Goal: Complete application form

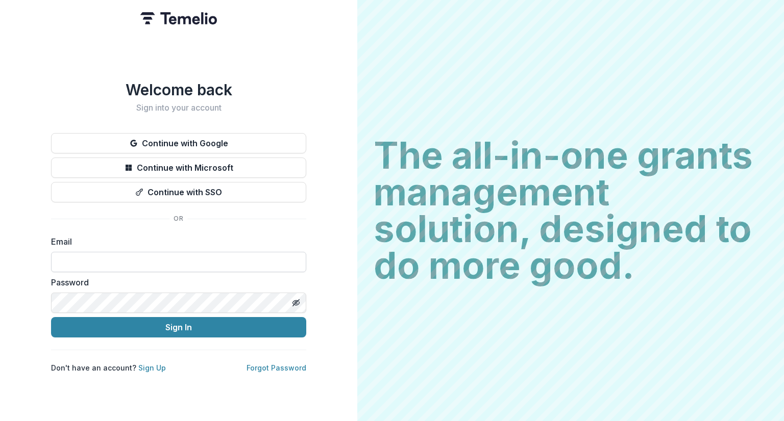
click at [118, 262] on input at bounding box center [178, 262] width 255 height 20
type input "**********"
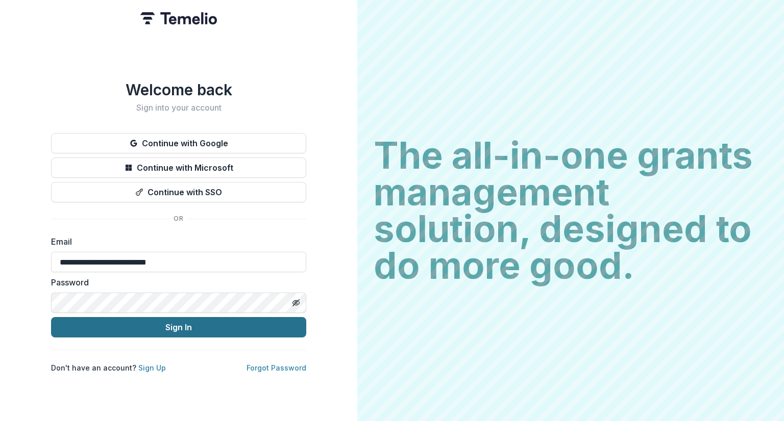
click at [180, 321] on button "Sign In" at bounding box center [178, 327] width 255 height 20
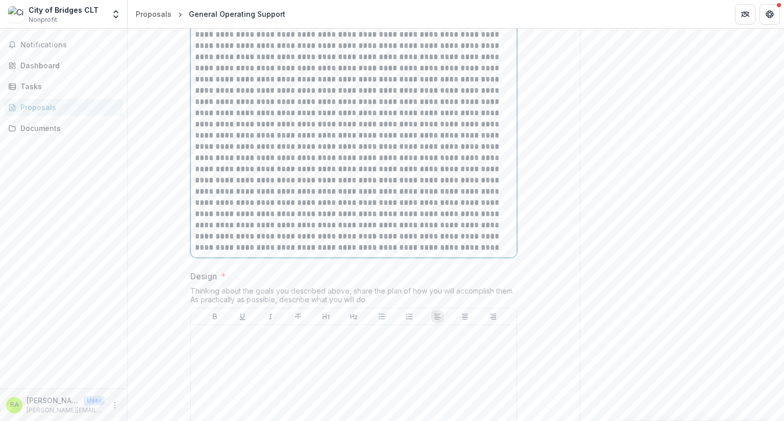
scroll to position [1754, 0]
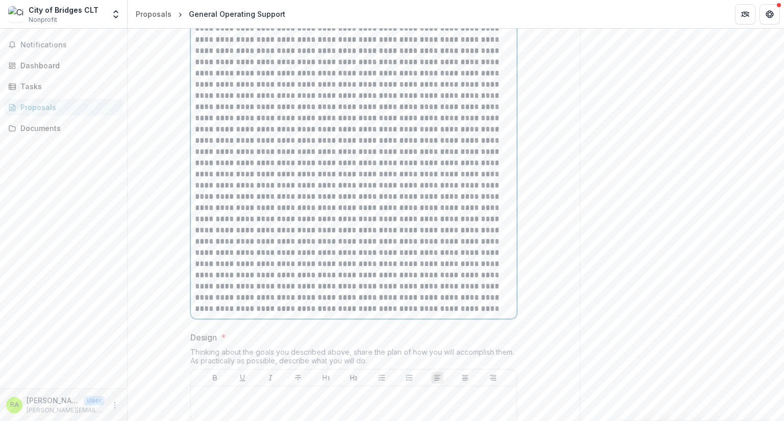
drag, startPoint x: 312, startPoint y: 339, endPoint x: 228, endPoint y: 127, distance: 229.0
click at [228, 127] on p at bounding box center [353, 129] width 317 height 370
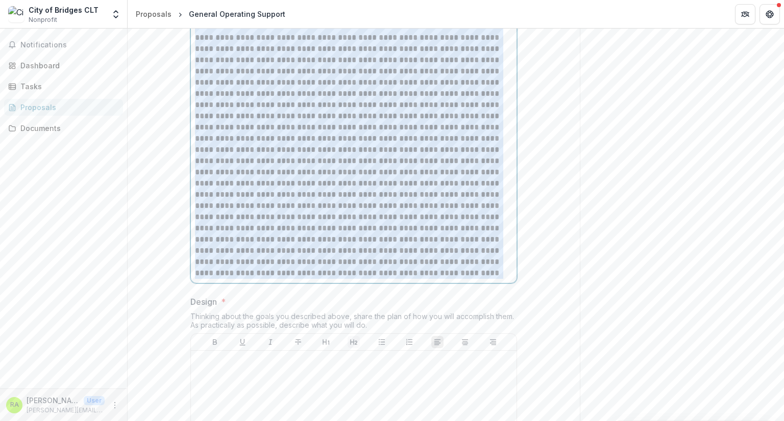
scroll to position [1812, 0]
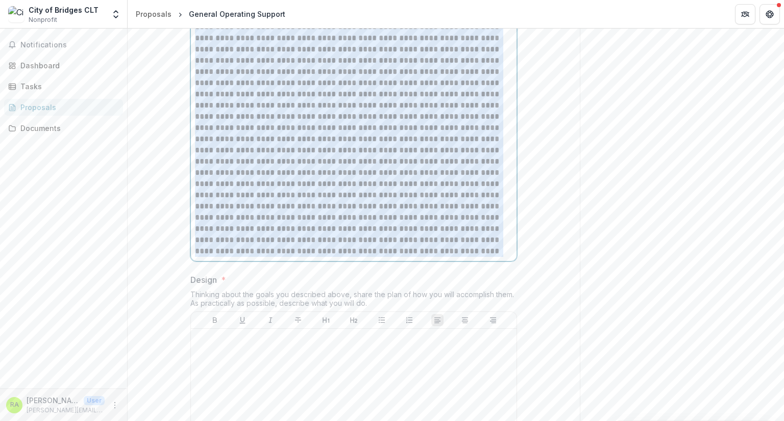
drag, startPoint x: 194, startPoint y: 35, endPoint x: 314, endPoint y: 335, distance: 323.2
click at [314, 257] on p at bounding box center [353, 72] width 317 height 370
copy p "**********"
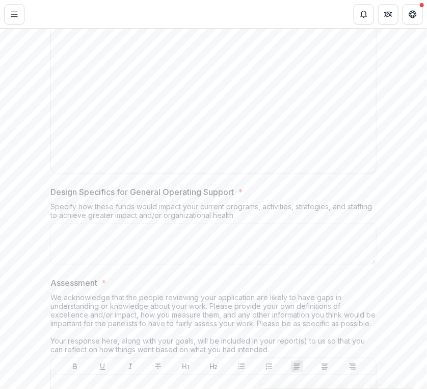
scroll to position [2162, 0]
drag, startPoint x: 231, startPoint y: 72, endPoint x: 43, endPoint y: 48, distance: 189.2
copy div "Design * Thinking about the goals you described above, share the plan of how yo…"
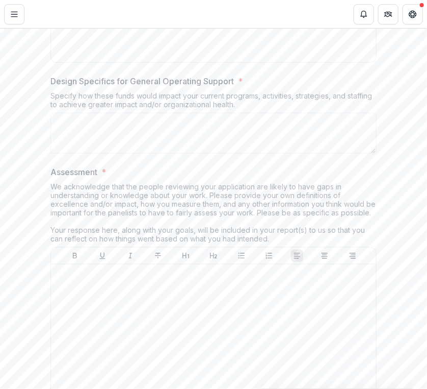
scroll to position [2271, 0]
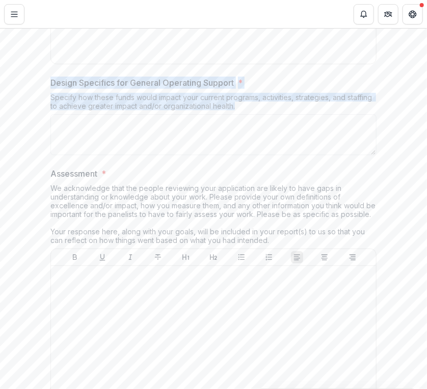
drag, startPoint x: 234, startPoint y: 192, endPoint x: 37, endPoint y: 171, distance: 198.0
copy div "Design Specifics for General Operating Support * Specify how these funds would …"
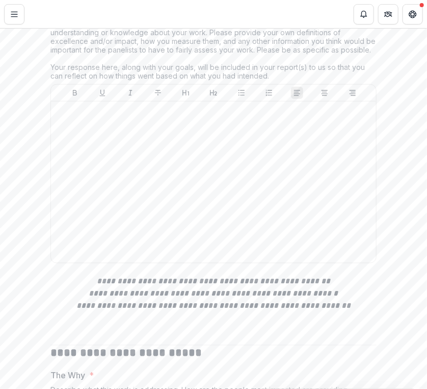
scroll to position [2433, 0]
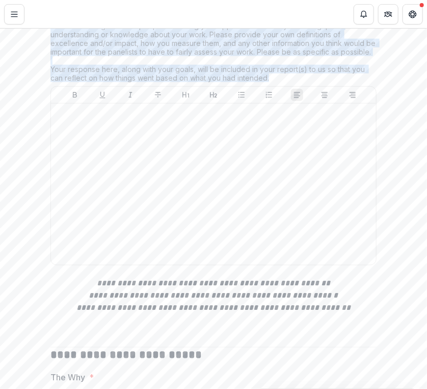
drag, startPoint x: 267, startPoint y: 162, endPoint x: 39, endPoint y: 95, distance: 238.2
copy div "Assessment * We acknowledge that the people reviewing your application are like…"
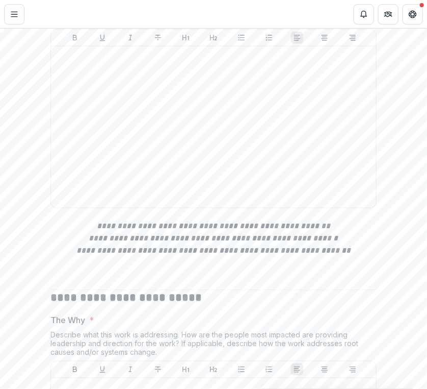
scroll to position [2491, 0]
